Goal: Information Seeking & Learning: Learn about a topic

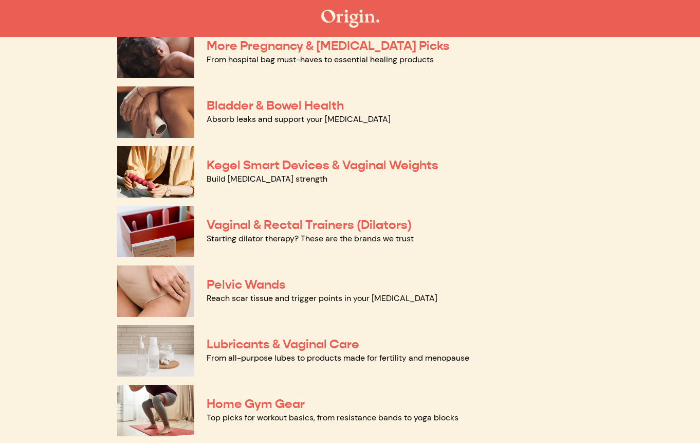
scroll to position [321, 0]
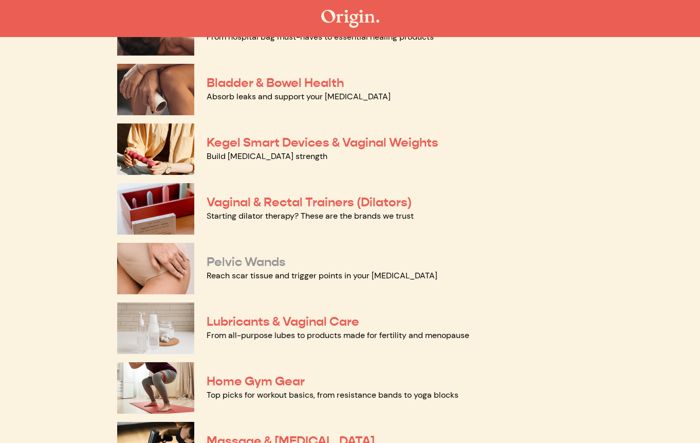
click at [273, 262] on link "Pelvic Wands" at bounding box center [246, 261] width 79 height 15
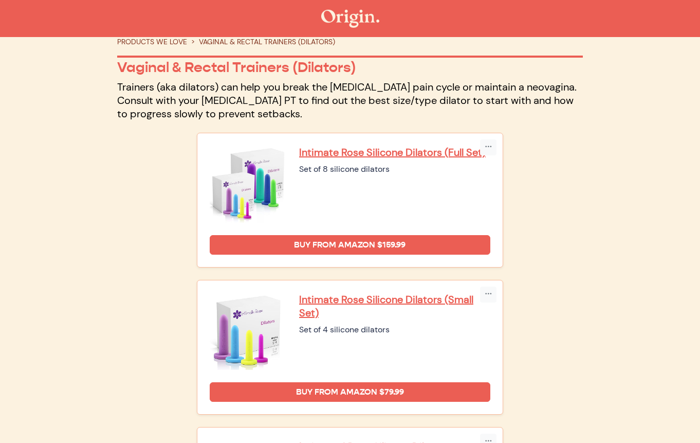
scroll to position [173, 0]
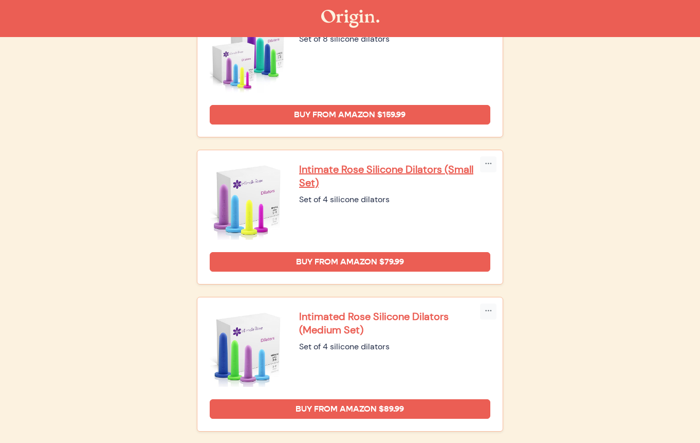
click at [343, 318] on p "Intimated Rose Silicone Dilators (Medium Set)" at bounding box center [394, 323] width 191 height 27
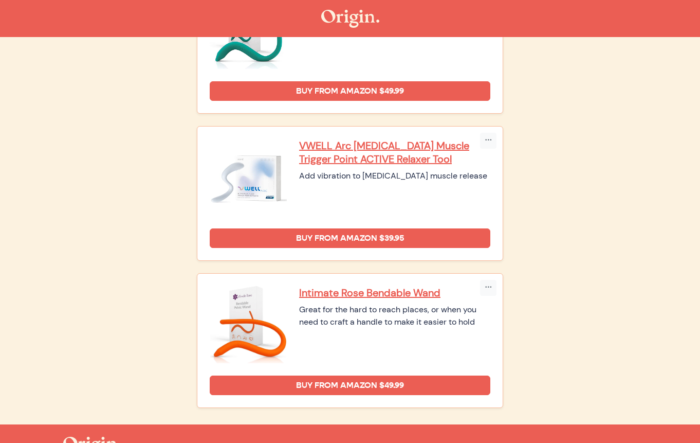
scroll to position [502, 0]
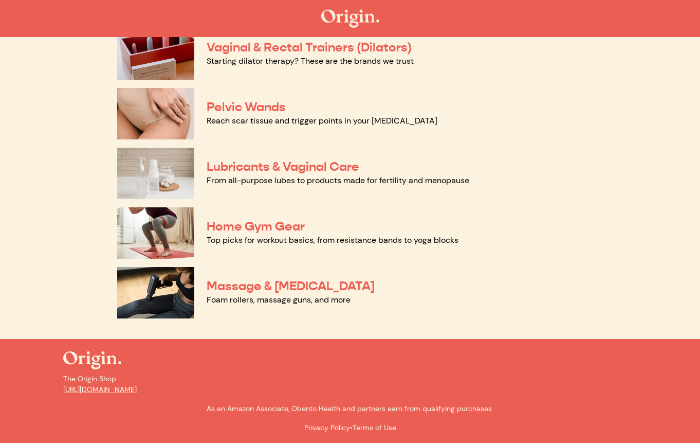
scroll to position [476, 0]
click at [337, 170] on link "Lubricants & Vaginal Care" at bounding box center [283, 165] width 153 height 15
